Goal: Information Seeking & Learning: Learn about a topic

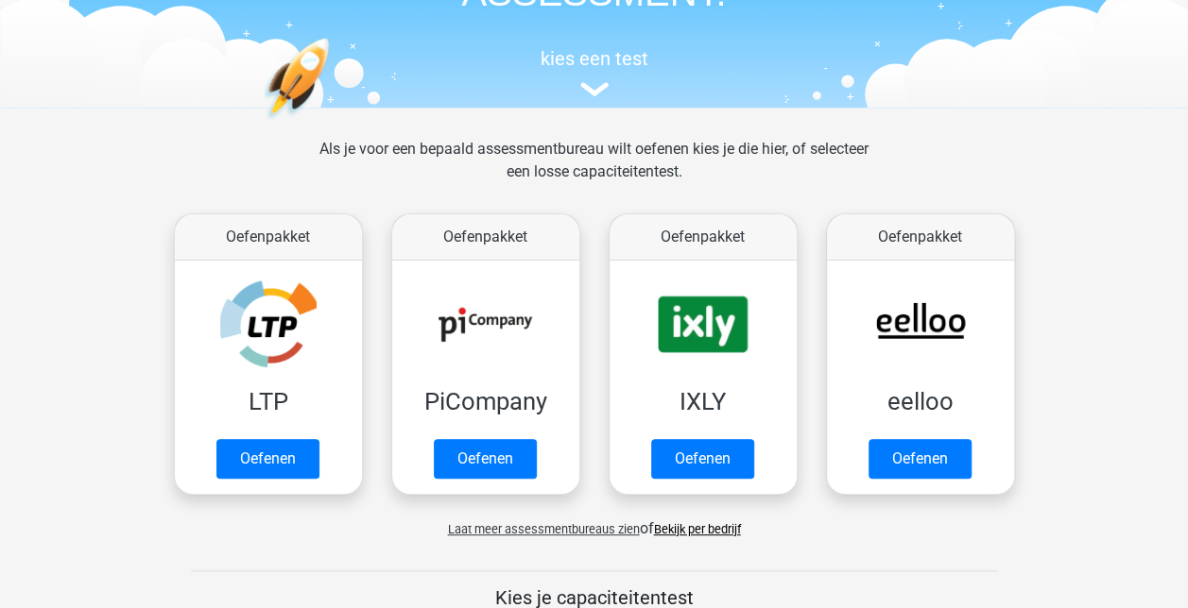
scroll to position [189, 0]
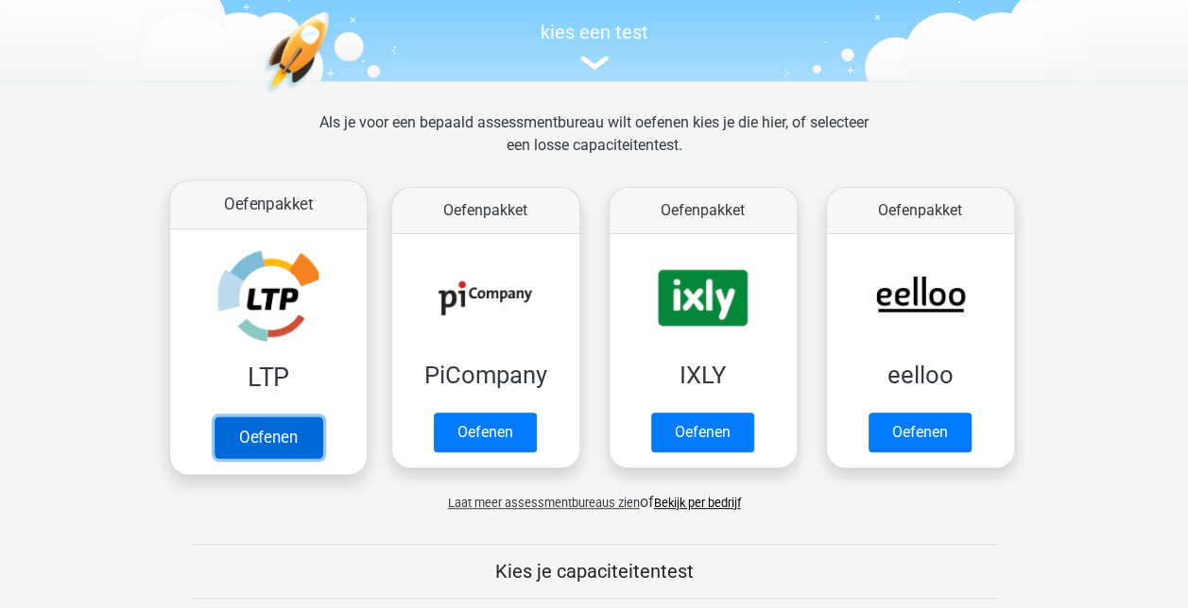
click at [283, 454] on link "Oefenen" at bounding box center [268, 438] width 108 height 42
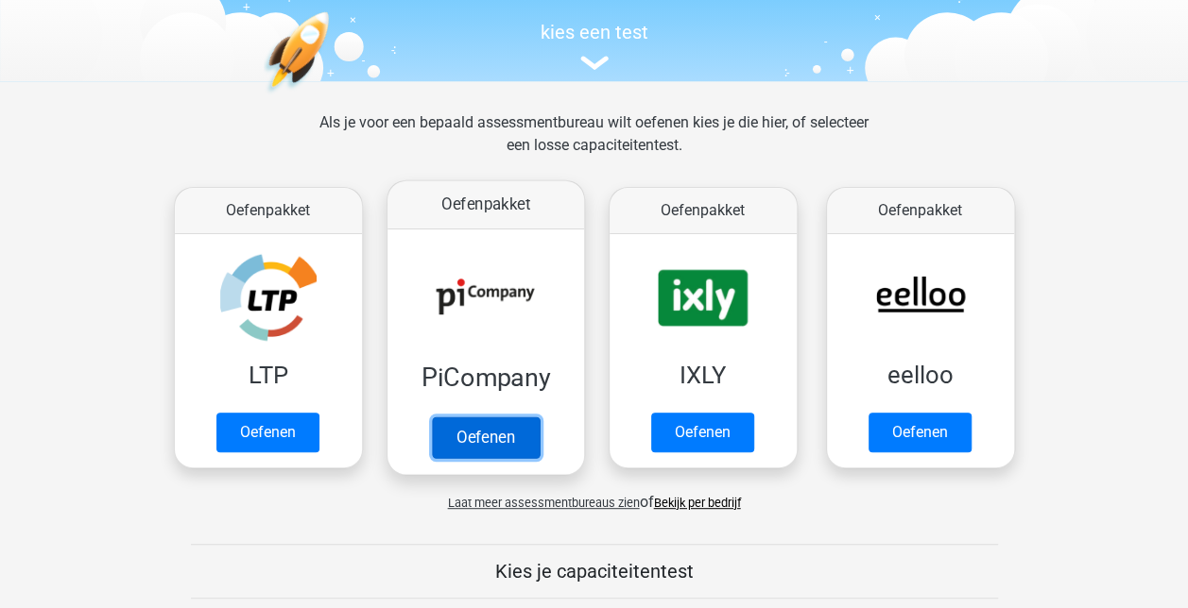
click at [510, 417] on link "Oefenen" at bounding box center [485, 438] width 108 height 42
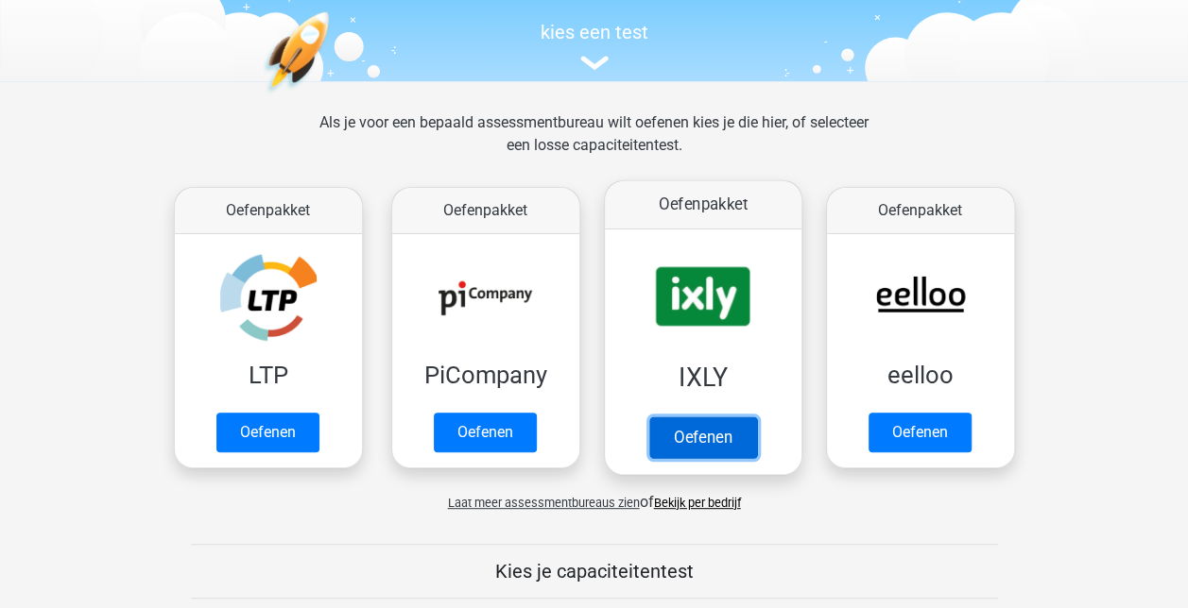
click at [648, 417] on link "Oefenen" at bounding box center [702, 438] width 108 height 42
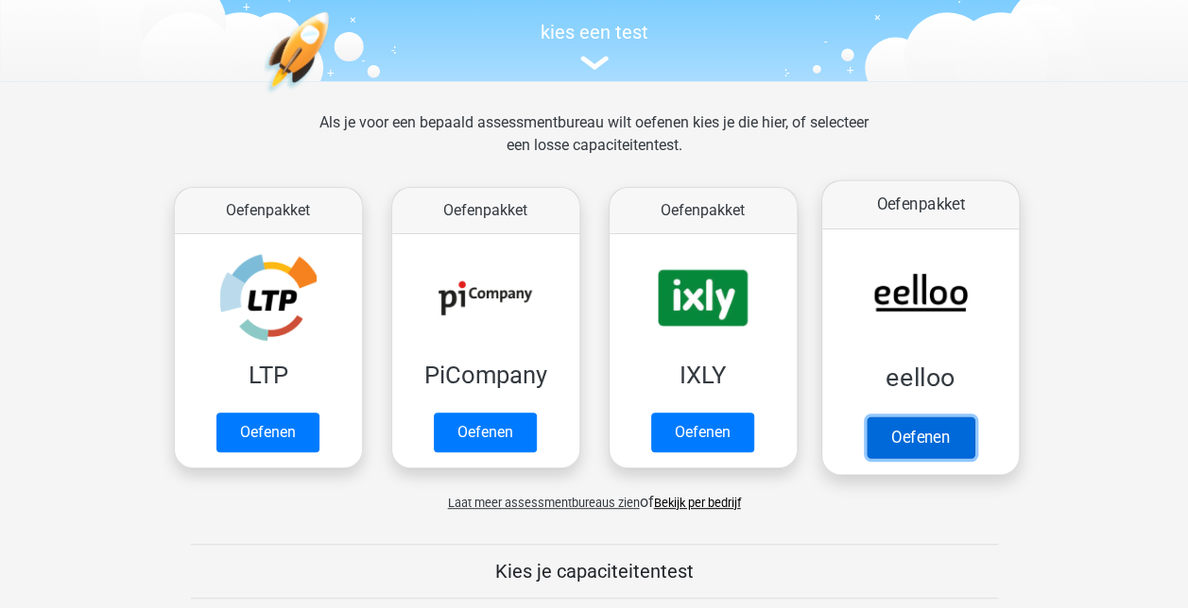
click at [933, 417] on link "Oefenen" at bounding box center [919, 438] width 108 height 42
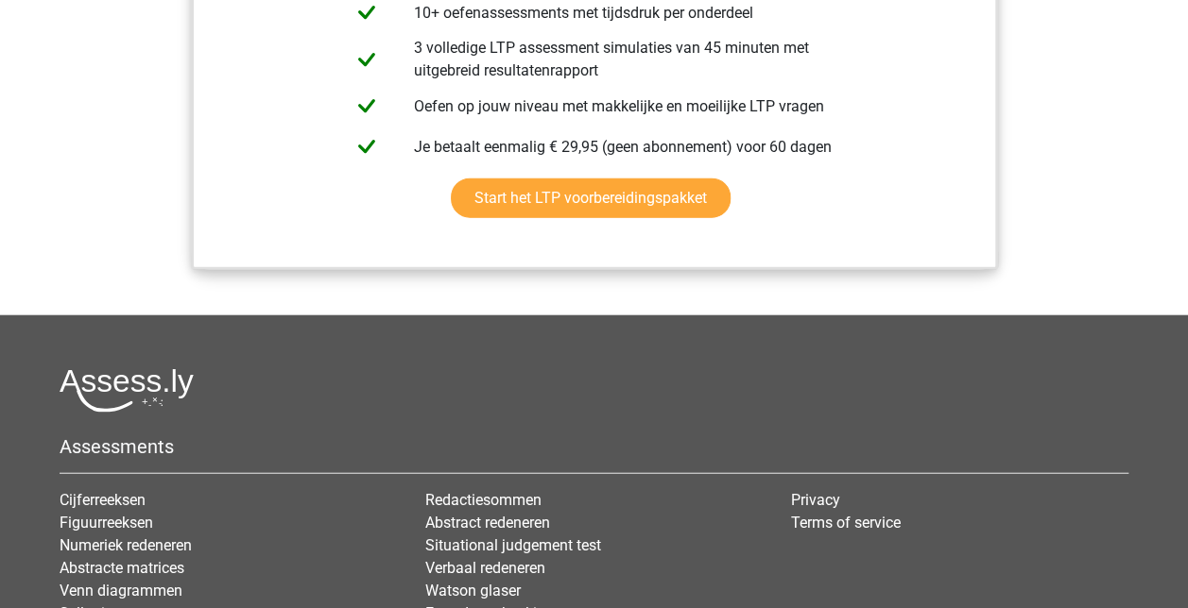
scroll to position [2328, 0]
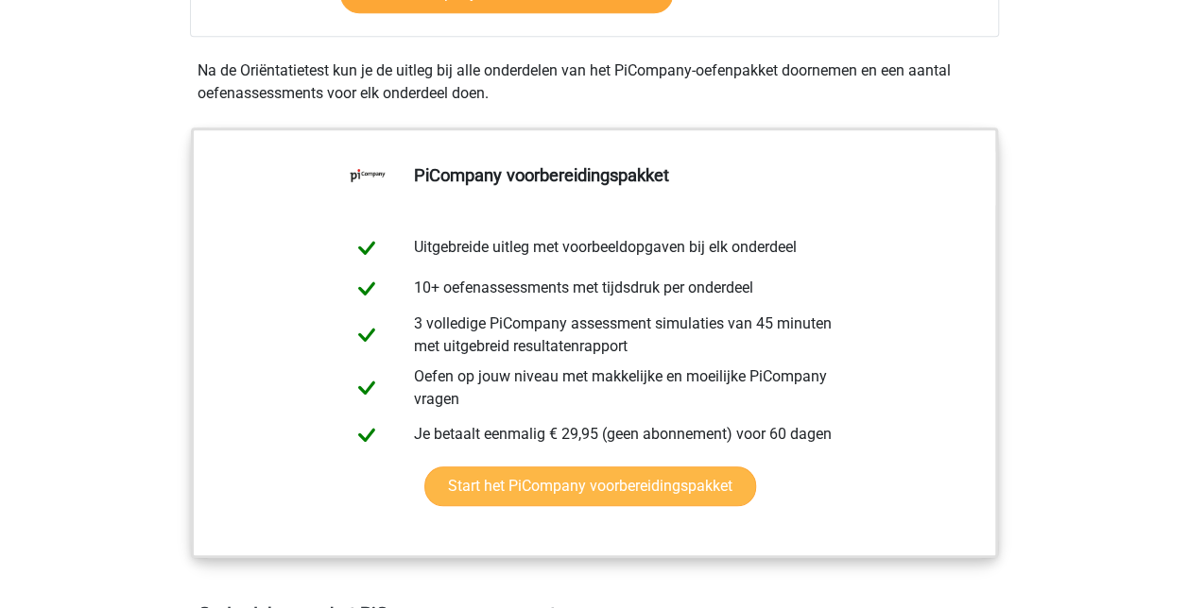
scroll to position [661, 0]
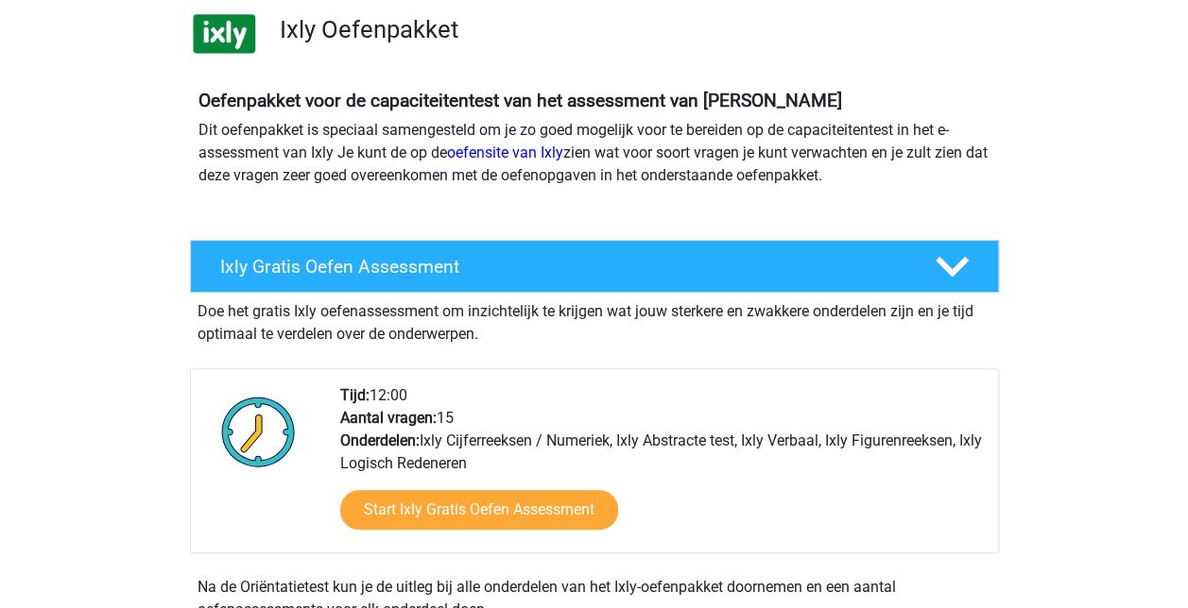
scroll to position [189, 0]
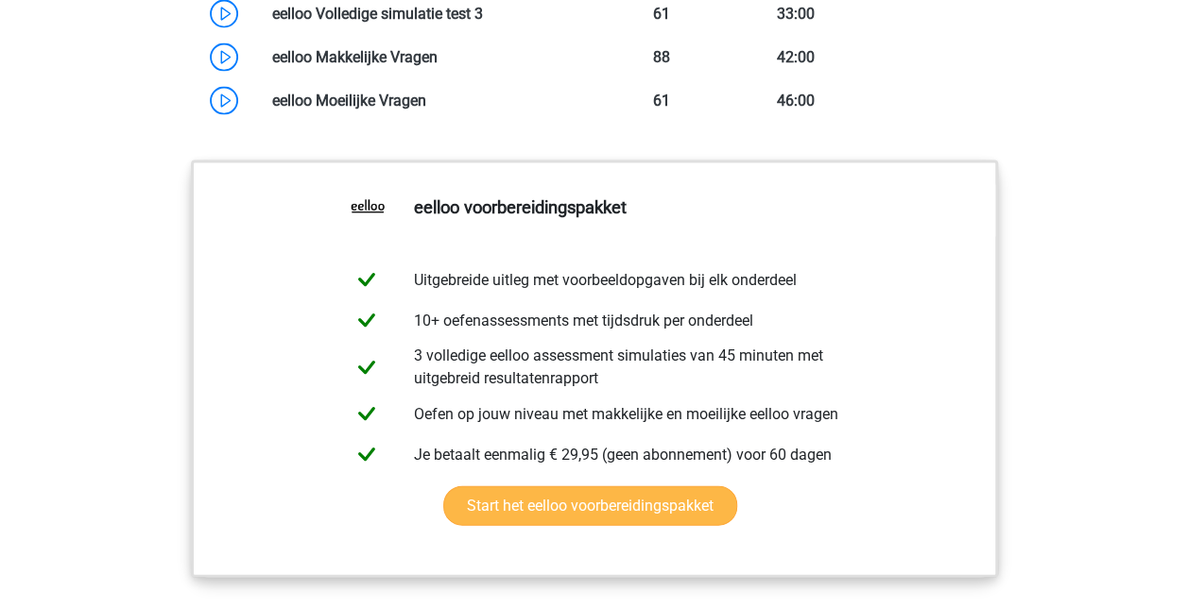
scroll to position [2268, 0]
